Goal: Navigation & Orientation: Find specific page/section

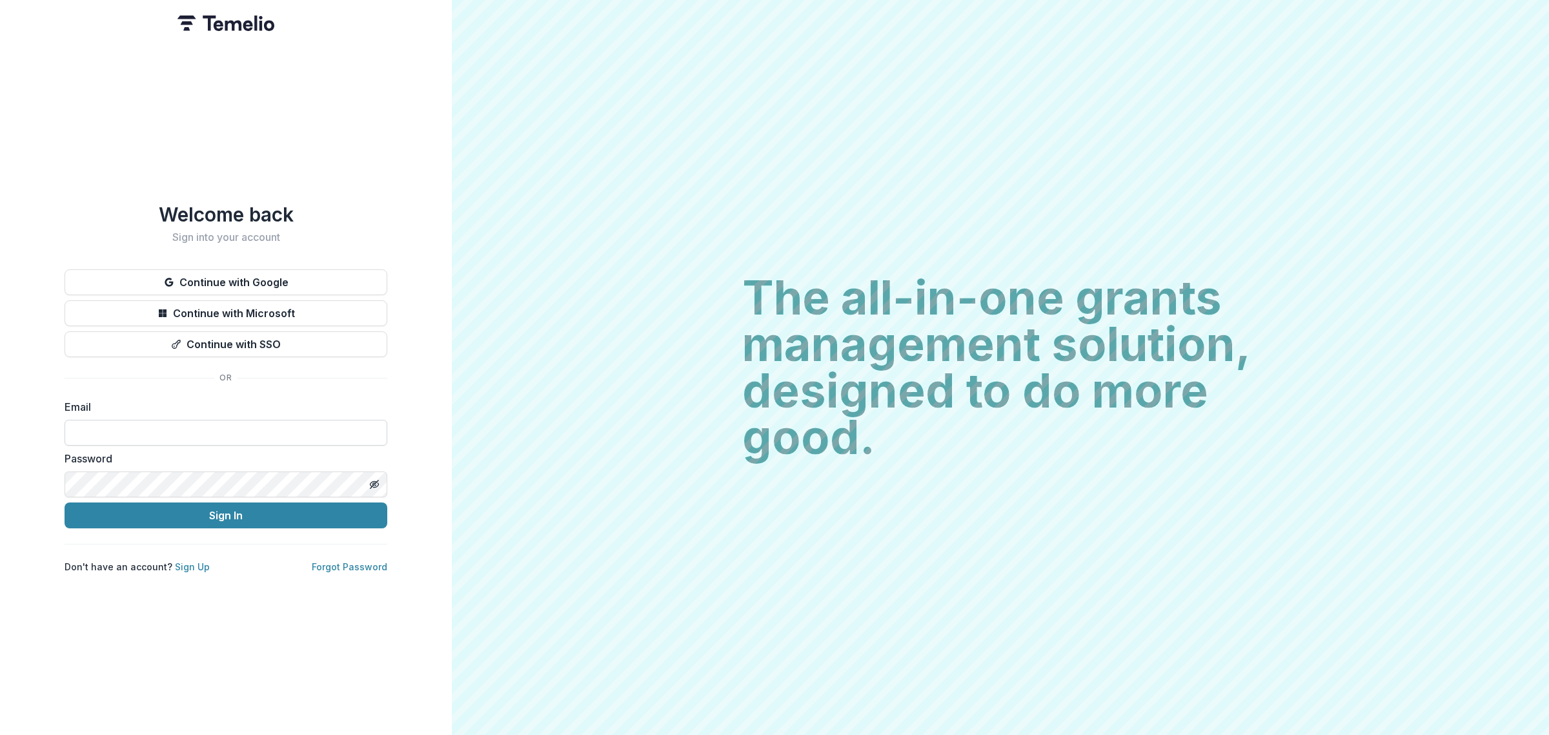
click at [166, 427] on input at bounding box center [226, 433] width 323 height 26
type input "**********"
click at [163, 514] on button "Sign In" at bounding box center [226, 515] width 323 height 26
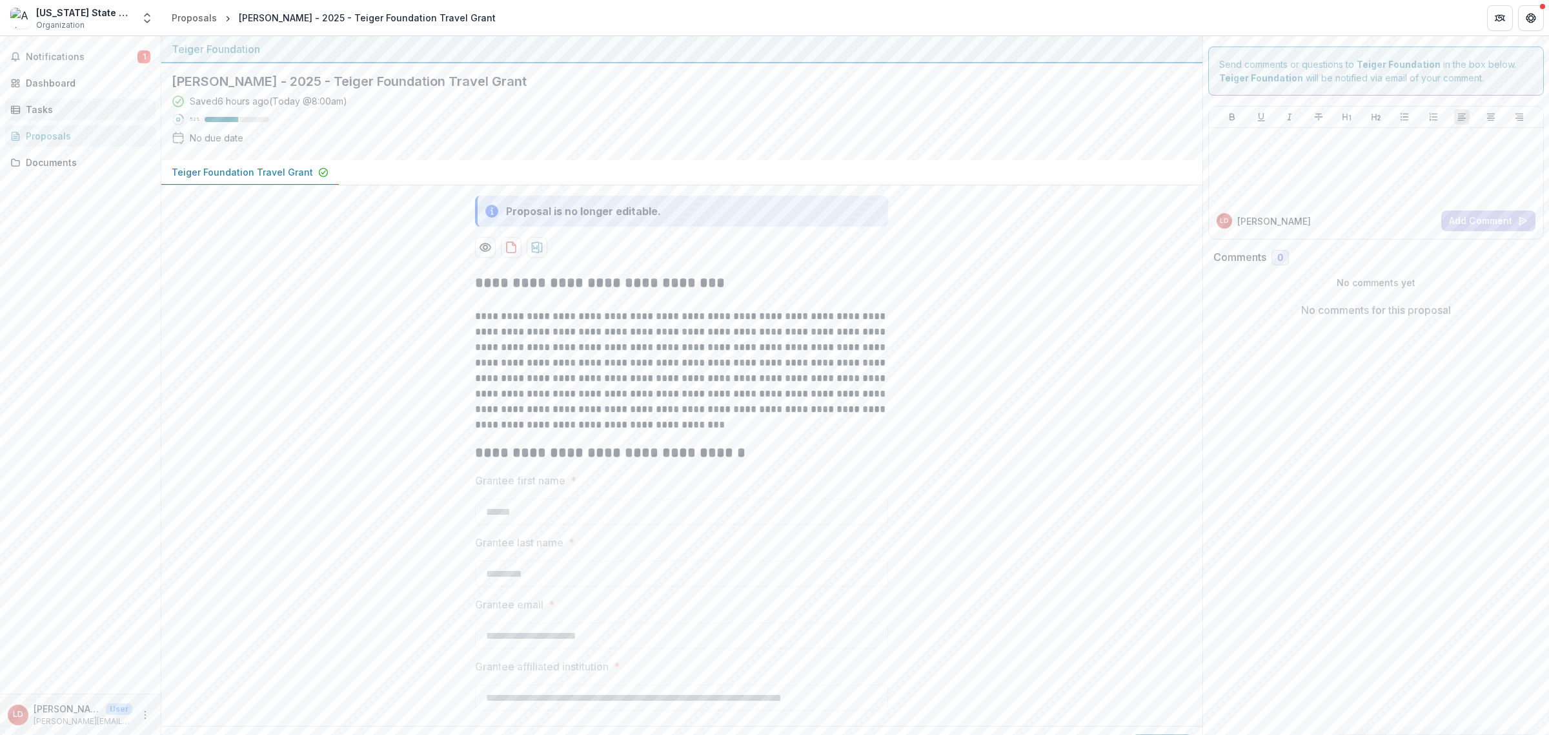
click at [66, 108] on div "Tasks" at bounding box center [85, 110] width 119 height 14
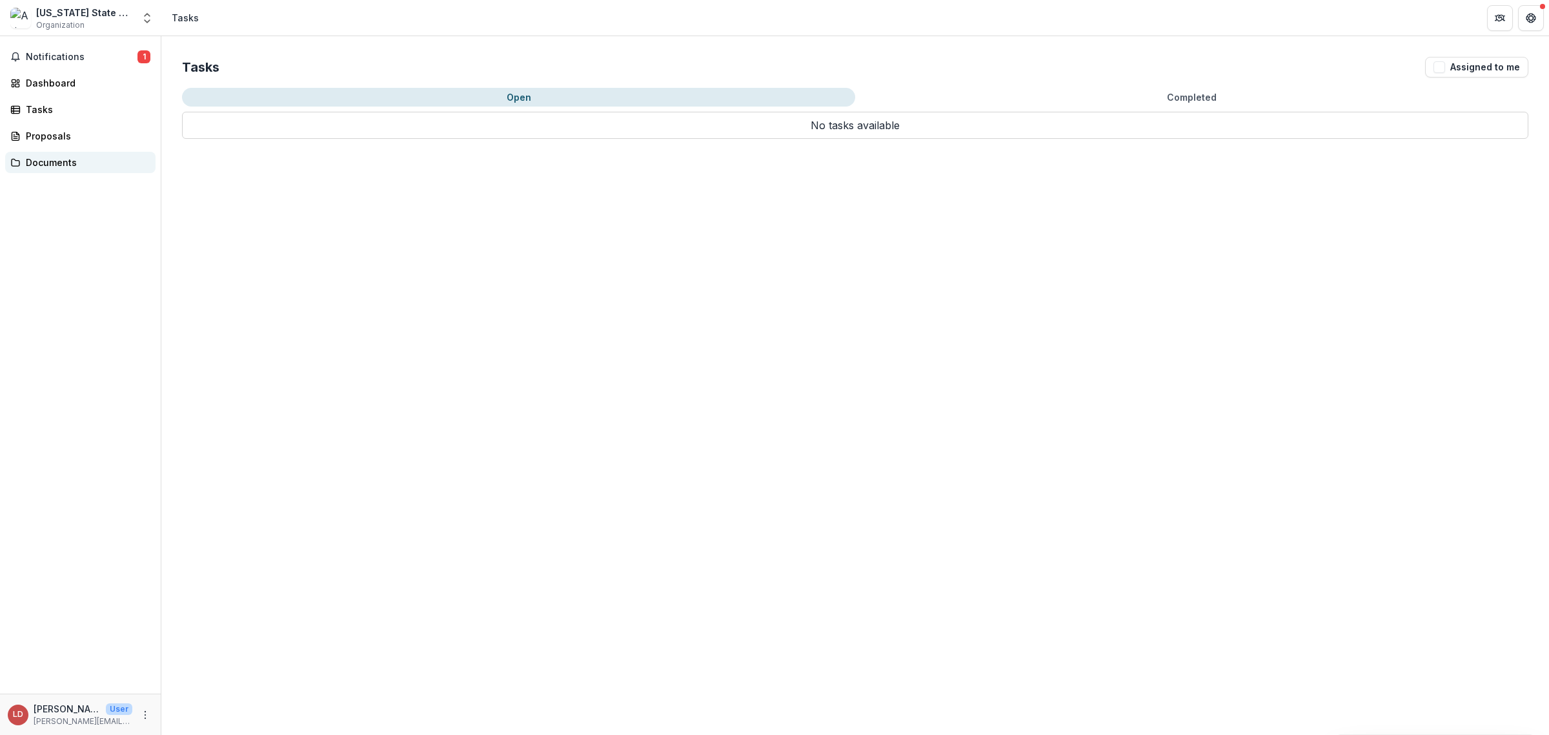
click at [40, 160] on div "Documents" at bounding box center [85, 163] width 119 height 14
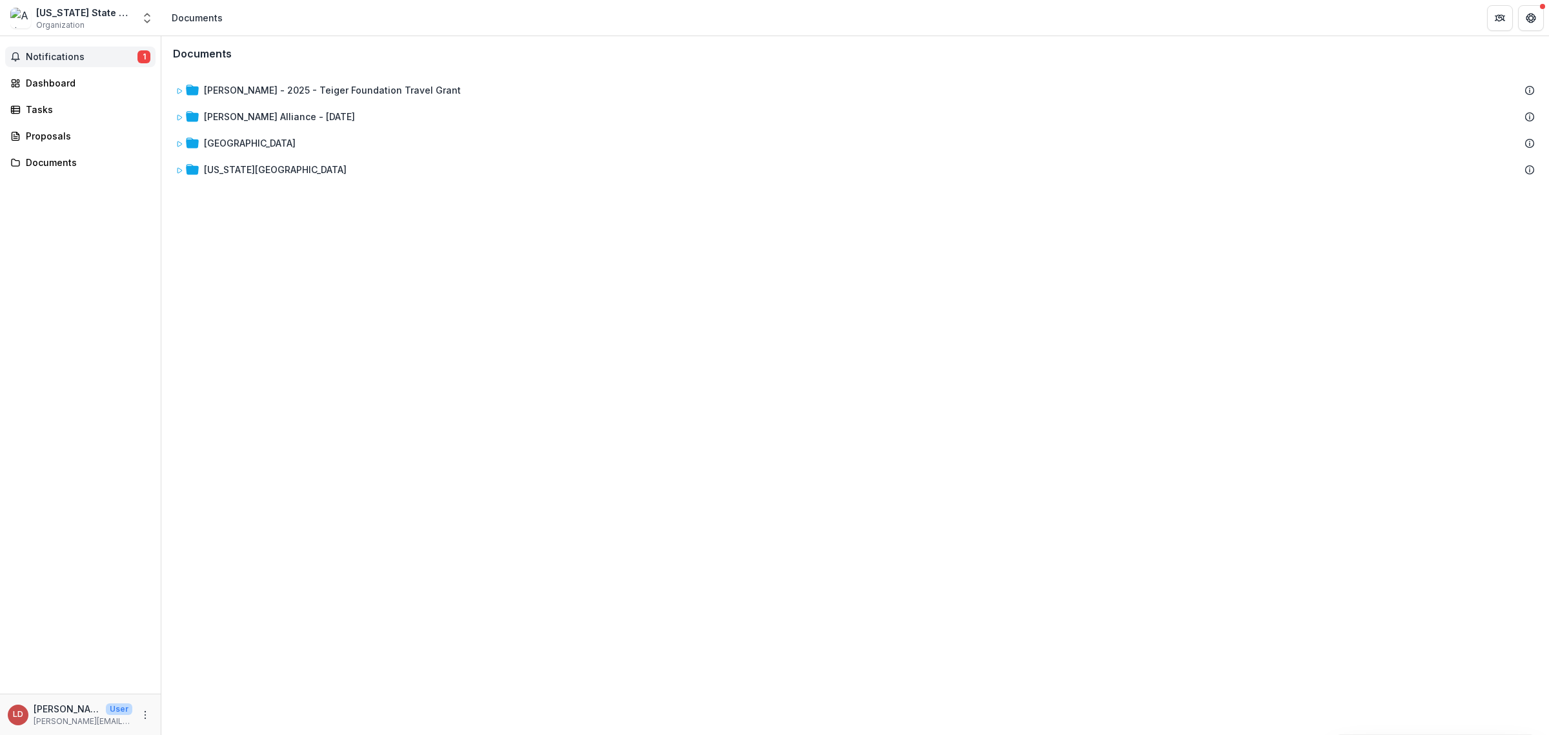
click at [26, 55] on span "Notifications" at bounding box center [82, 57] width 112 height 11
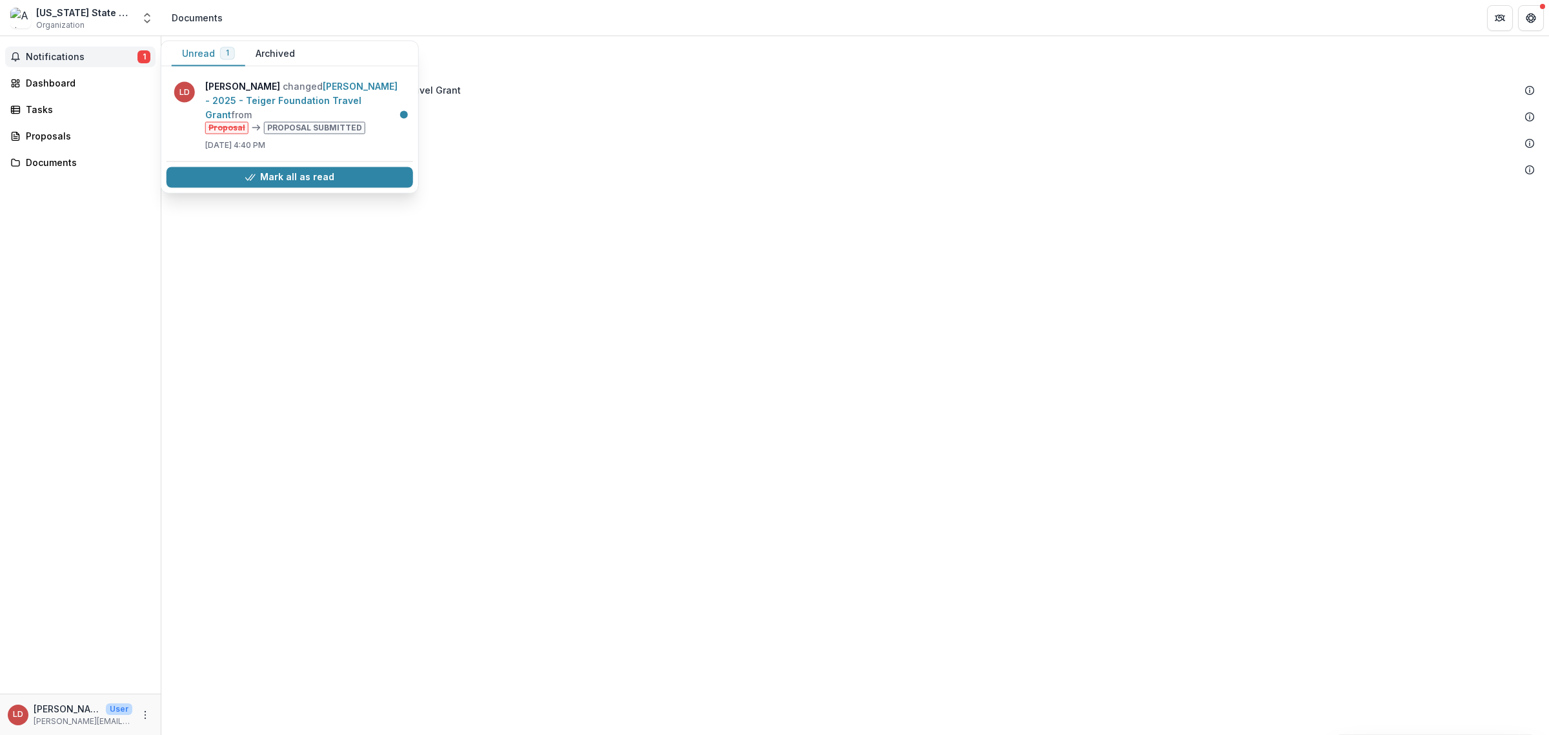
click at [43, 60] on span "Notifications" at bounding box center [82, 57] width 112 height 11
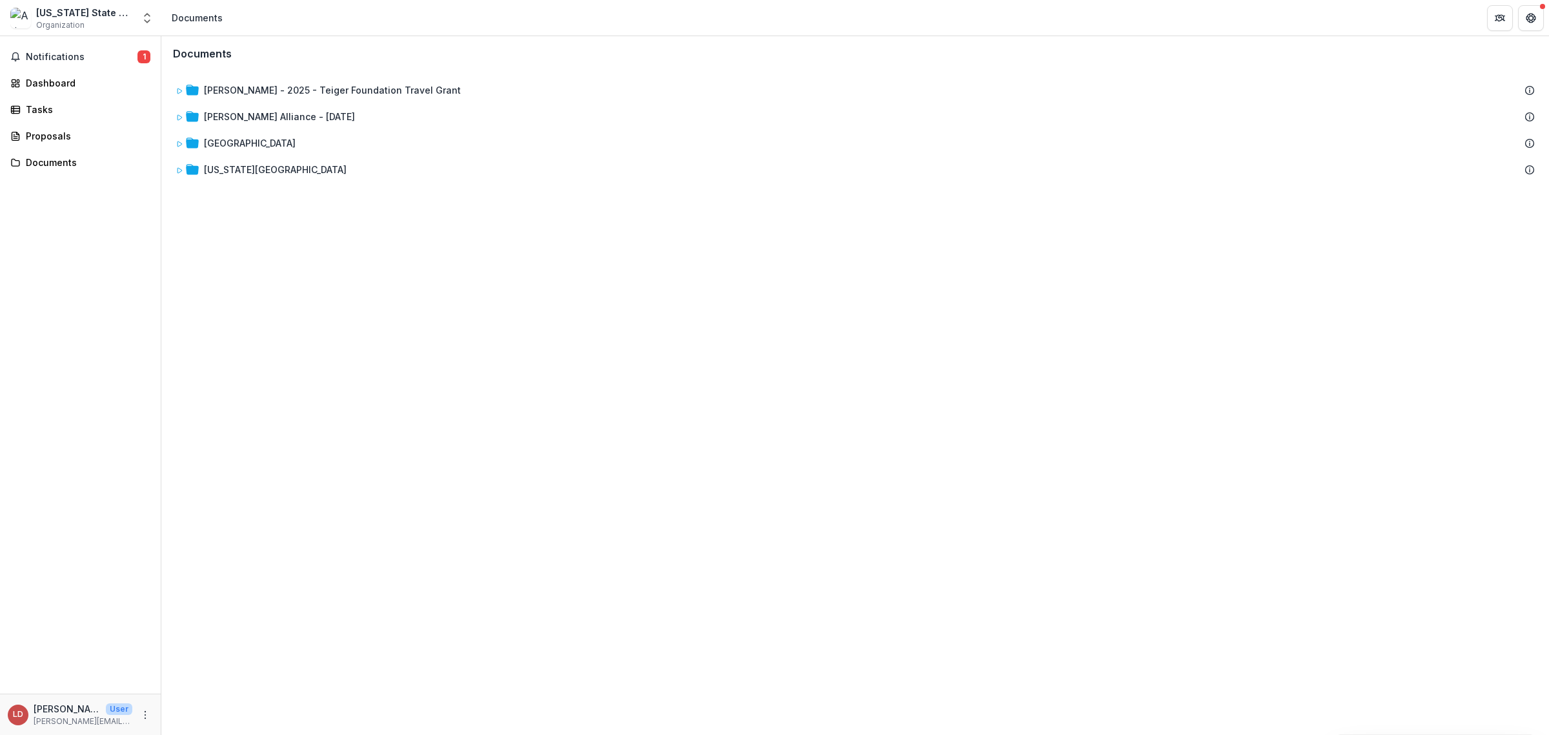
click at [50, 13] on div "Arizona State University Foundation for A New American University for ASU Art M…" at bounding box center [84, 13] width 97 height 14
click at [50, 79] on div "Dashboard" at bounding box center [85, 83] width 119 height 14
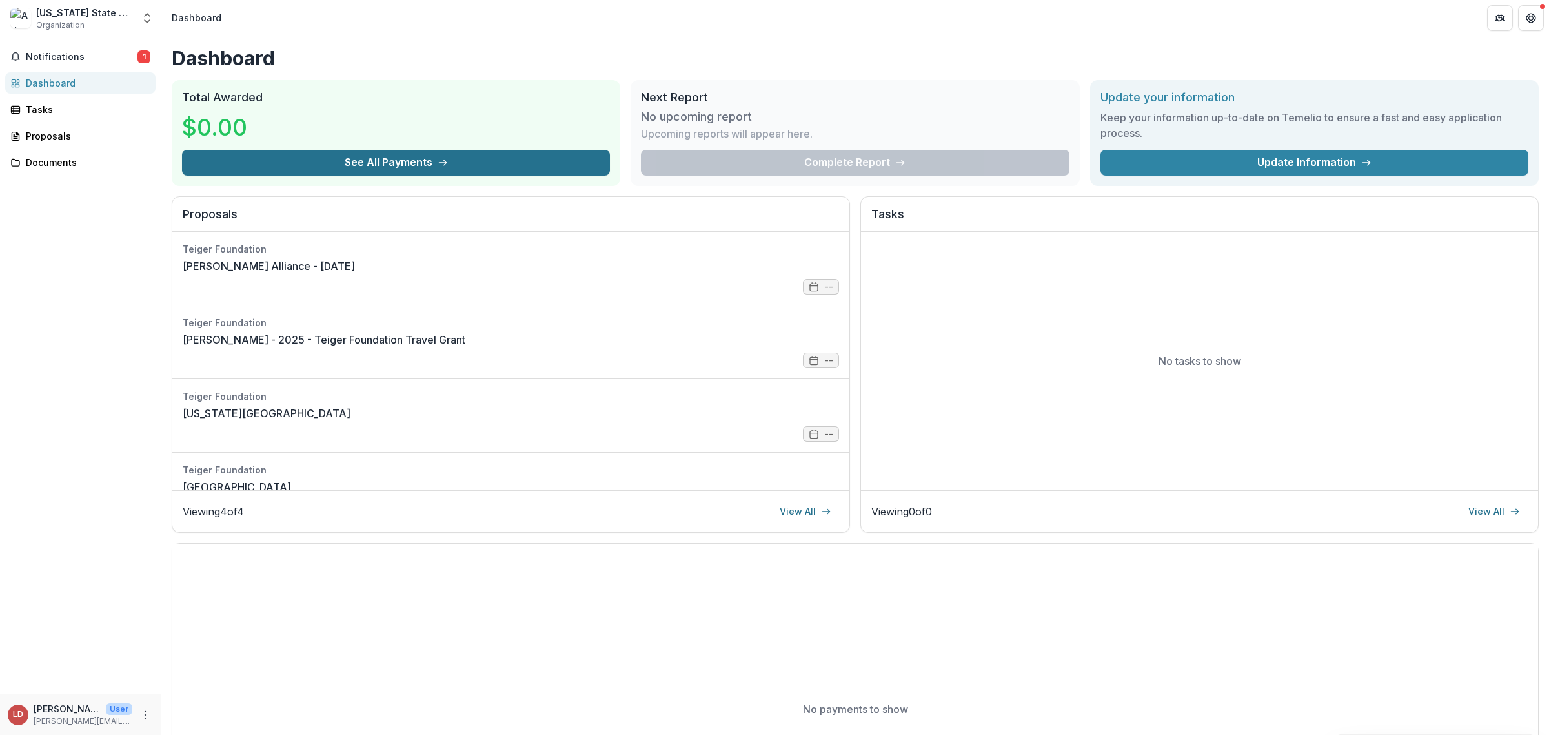
click at [374, 157] on button "See All Payments" at bounding box center [396, 163] width 428 height 26
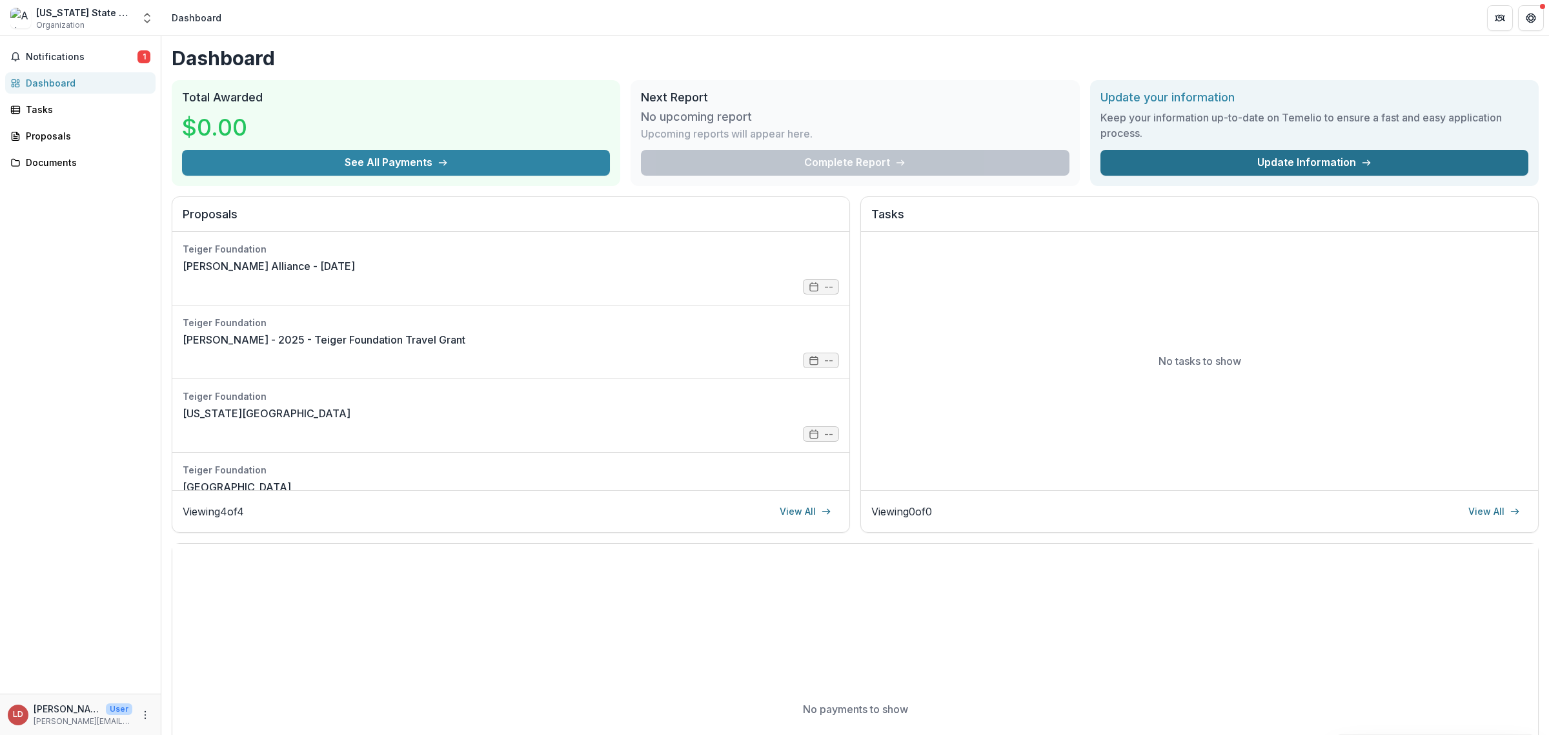
click at [1311, 160] on link "Update Information" at bounding box center [1315, 163] width 428 height 26
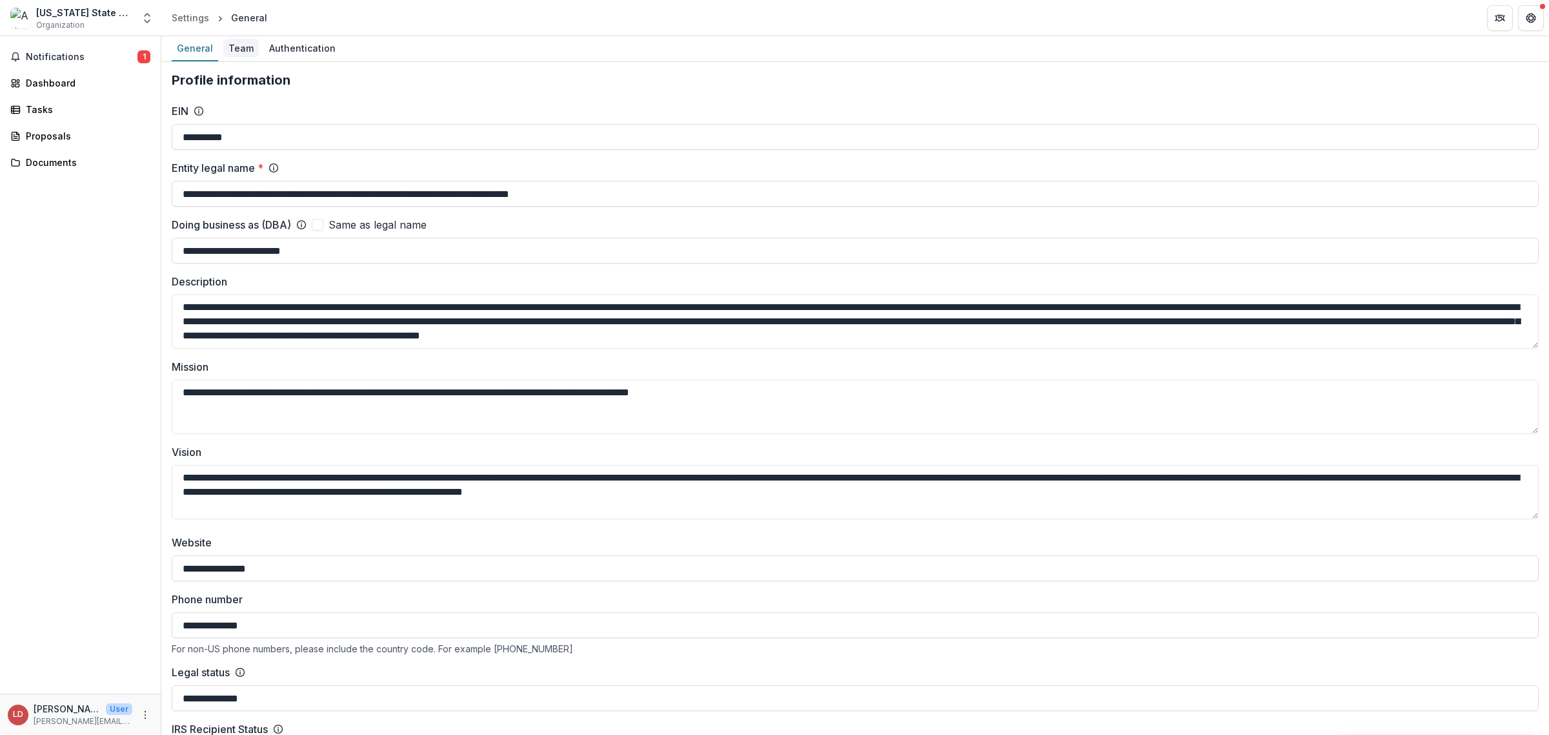
click at [243, 49] on div "Team" at bounding box center [241, 48] width 36 height 19
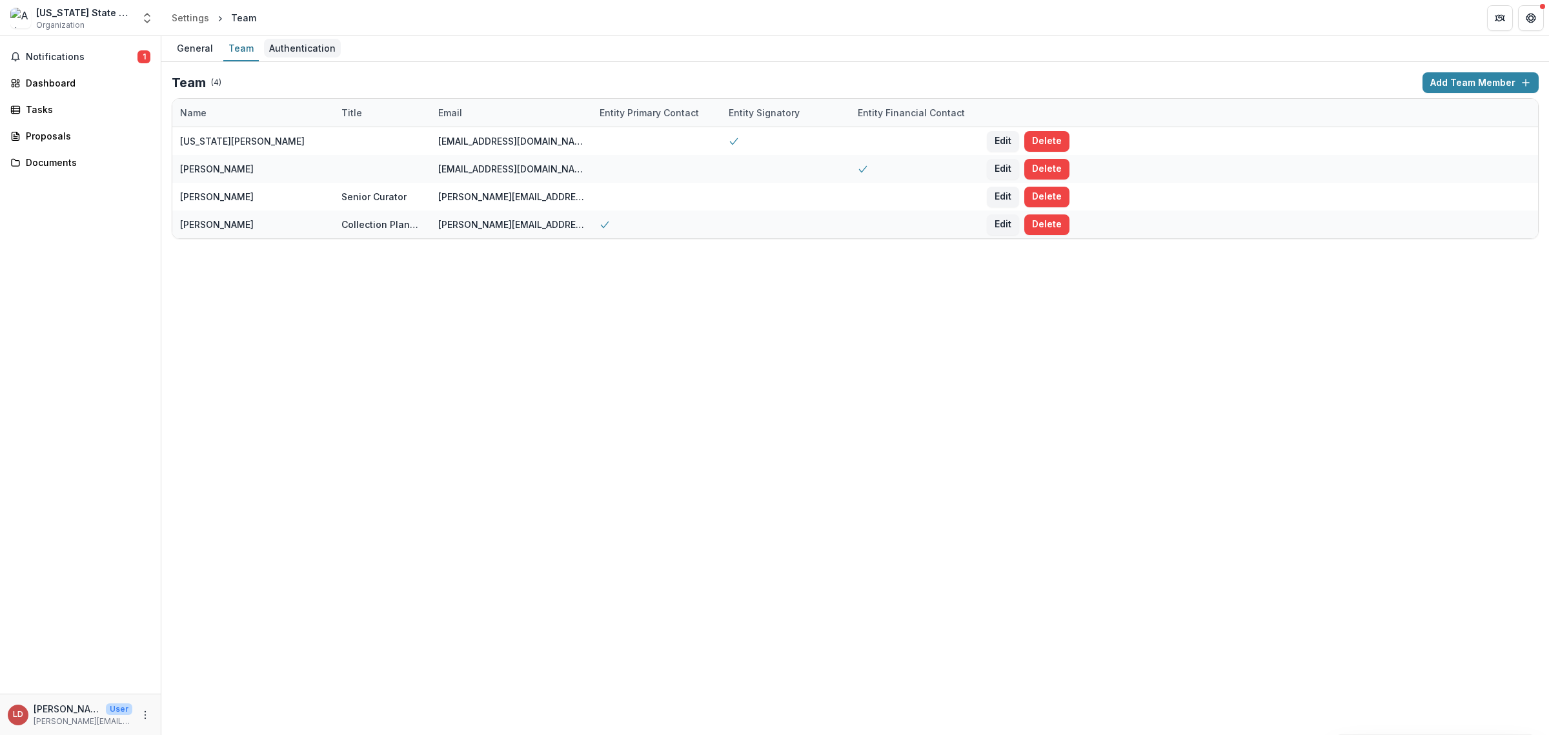
click at [281, 43] on div "Authentication" at bounding box center [302, 48] width 77 height 19
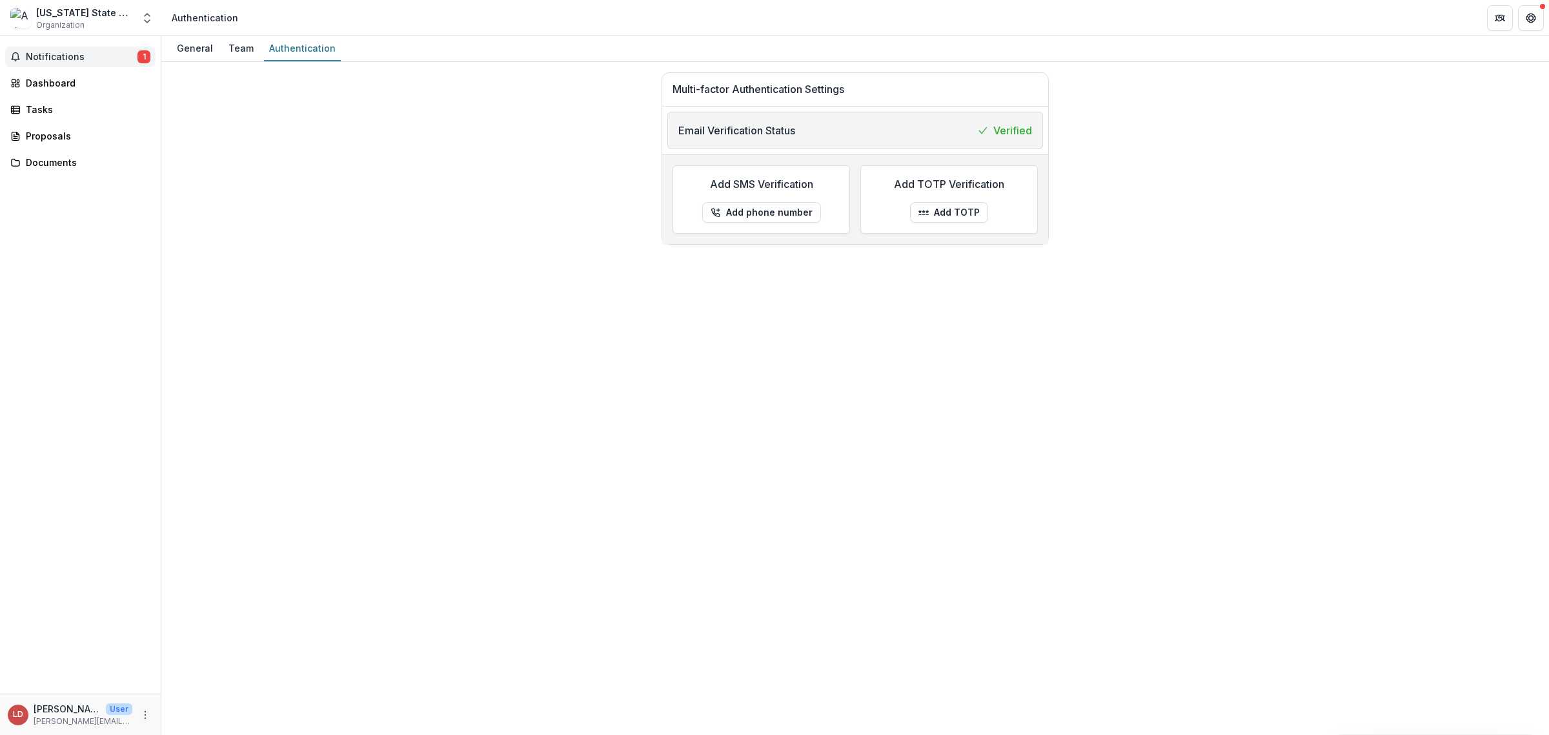
click at [21, 56] on button "Notifications 1" at bounding box center [80, 56] width 150 height 21
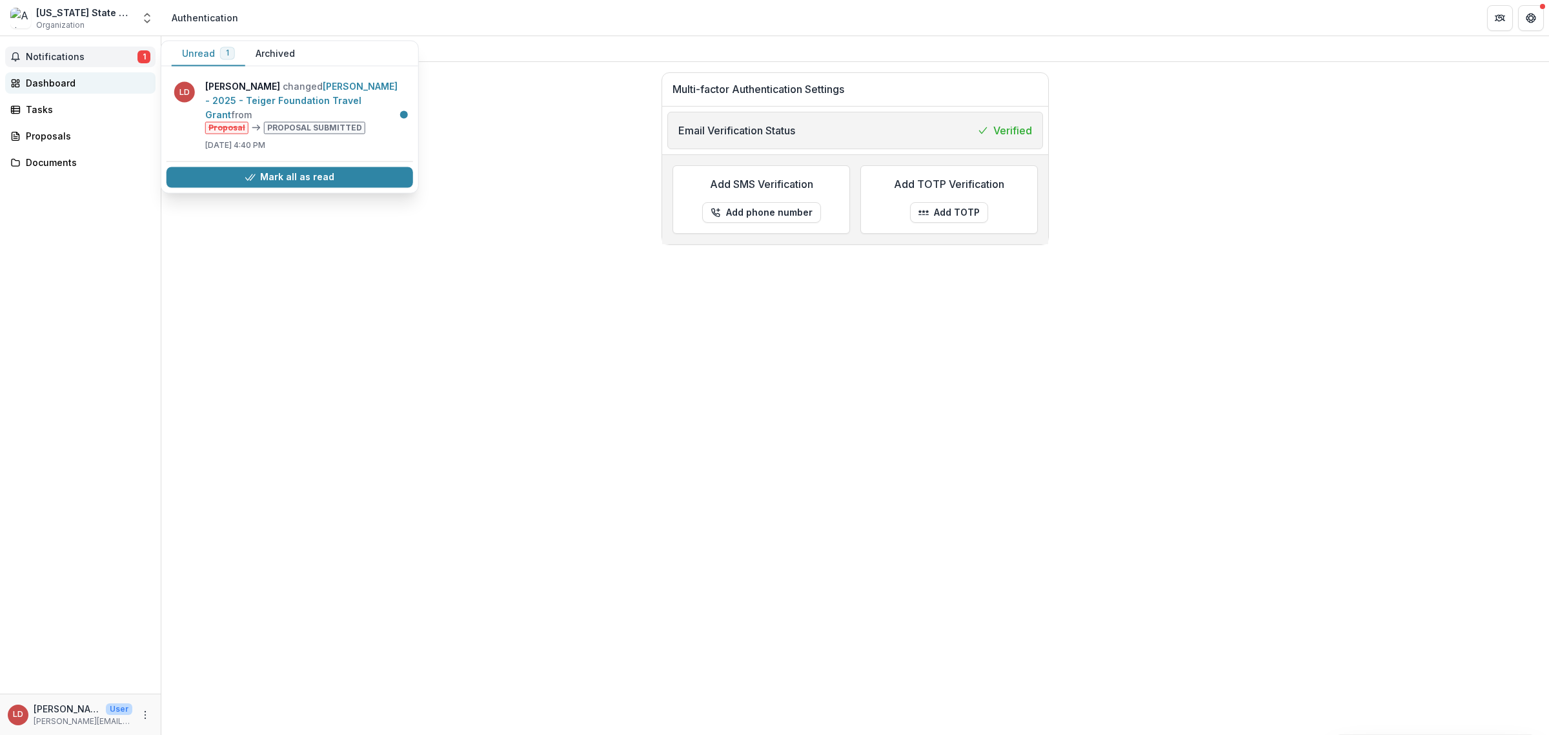
click at [33, 79] on div "Dashboard" at bounding box center [85, 83] width 119 height 14
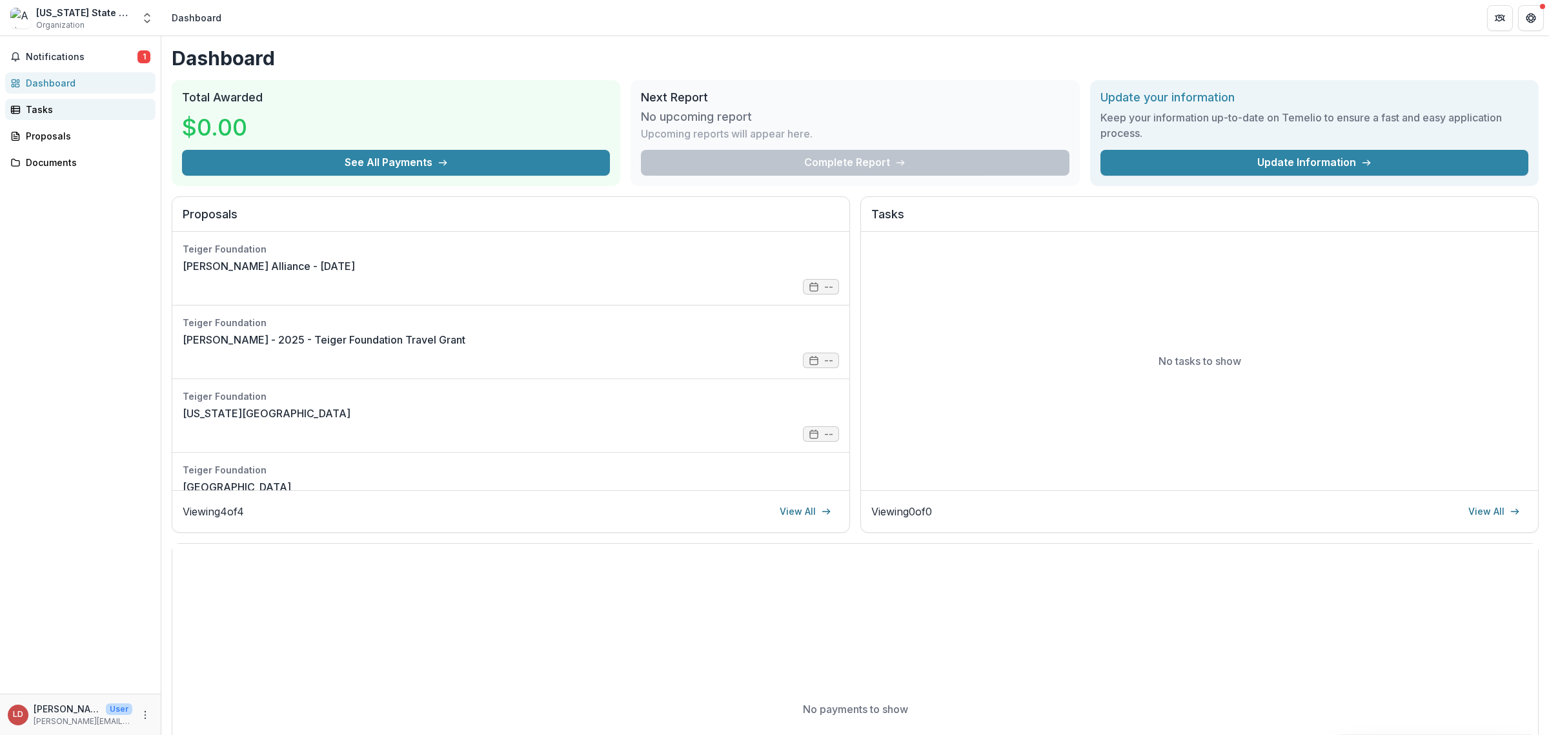
click at [31, 103] on div "Tasks" at bounding box center [85, 110] width 119 height 14
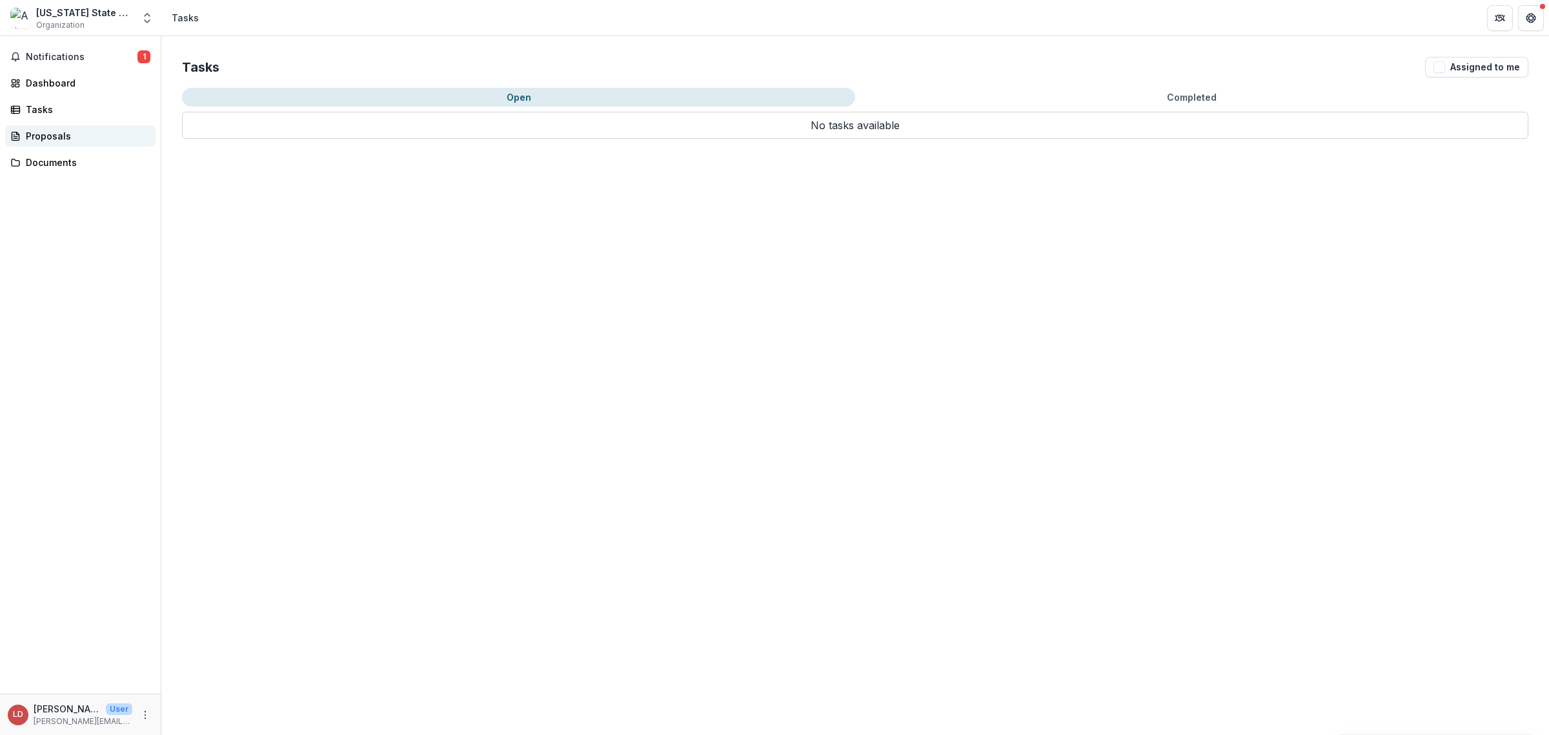
click at [33, 132] on div "Proposals" at bounding box center [85, 136] width 119 height 14
